Goal: Information Seeking & Learning: Learn about a topic

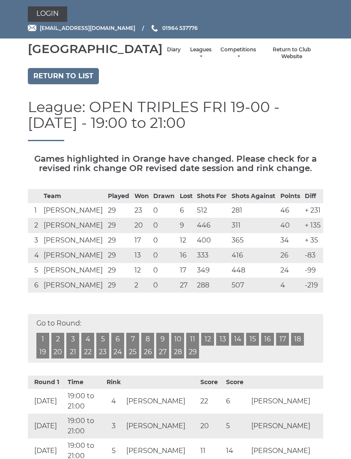
scroll to position [46, 0]
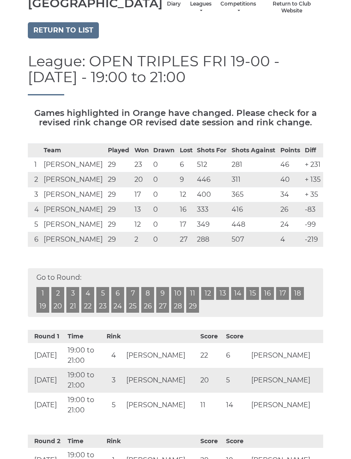
click at [189, 15] on link "Leagues" at bounding box center [200, 7] width 23 height 14
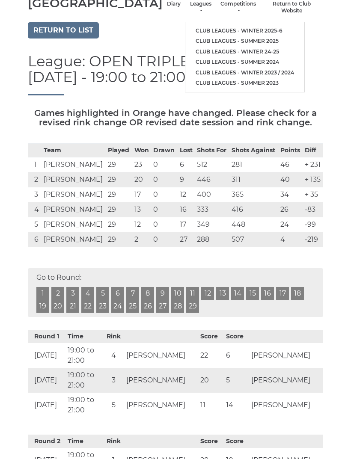
click at [240, 32] on link "Club leagues - Winter 2025-6" at bounding box center [244, 31] width 119 height 11
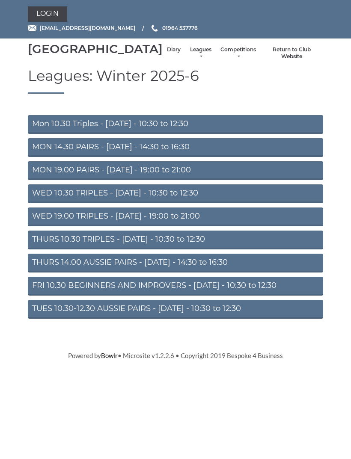
click at [184, 226] on link "WED 19.00 TRIPLES - [DATE] - 19:00 to 21:00" at bounding box center [175, 217] width 295 height 19
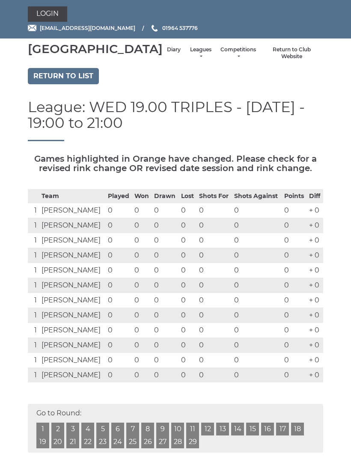
click at [189, 57] on link "Leagues" at bounding box center [200, 53] width 23 height 14
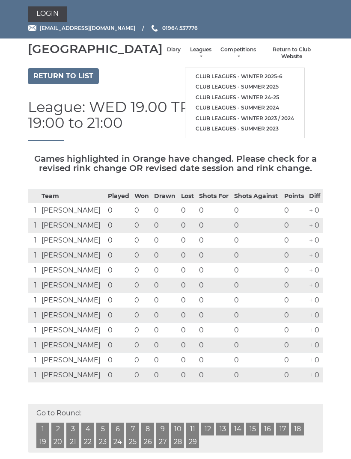
click at [80, 84] on link "Return to list" at bounding box center [63, 76] width 71 height 16
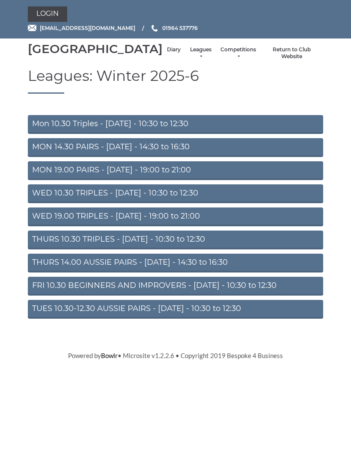
click at [175, 180] on link "MON 19.00 PAIRS - Monday - 19:00 to 21:00" at bounding box center [175, 170] width 295 height 19
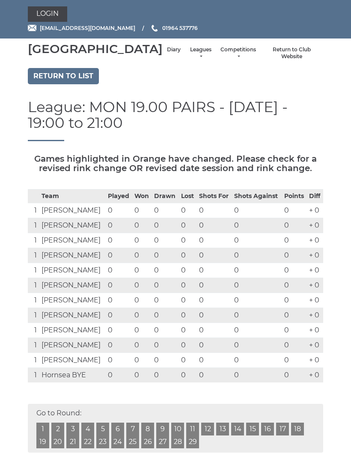
click at [85, 84] on link "Return to list" at bounding box center [63, 76] width 71 height 16
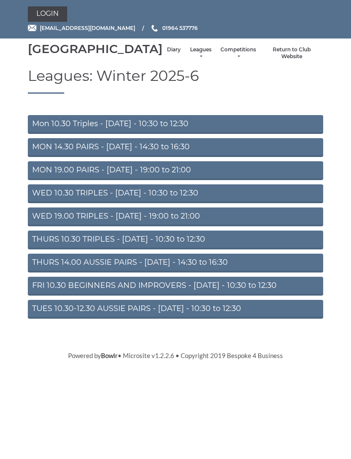
click at [189, 60] on link "Leagues" at bounding box center [200, 53] width 23 height 14
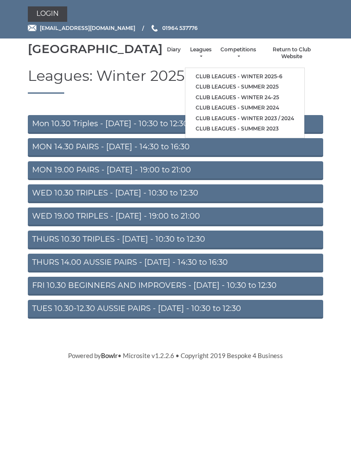
click at [227, 99] on link "Club leagues - Winter 24-25" at bounding box center [244, 97] width 119 height 11
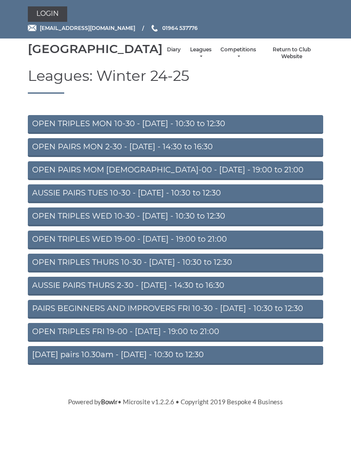
click at [193, 342] on link "OPEN TRIPLES FRI 19-00 - [DATE] - 19:00 to 21:00" at bounding box center [175, 332] width 295 height 19
